Goal: Check status

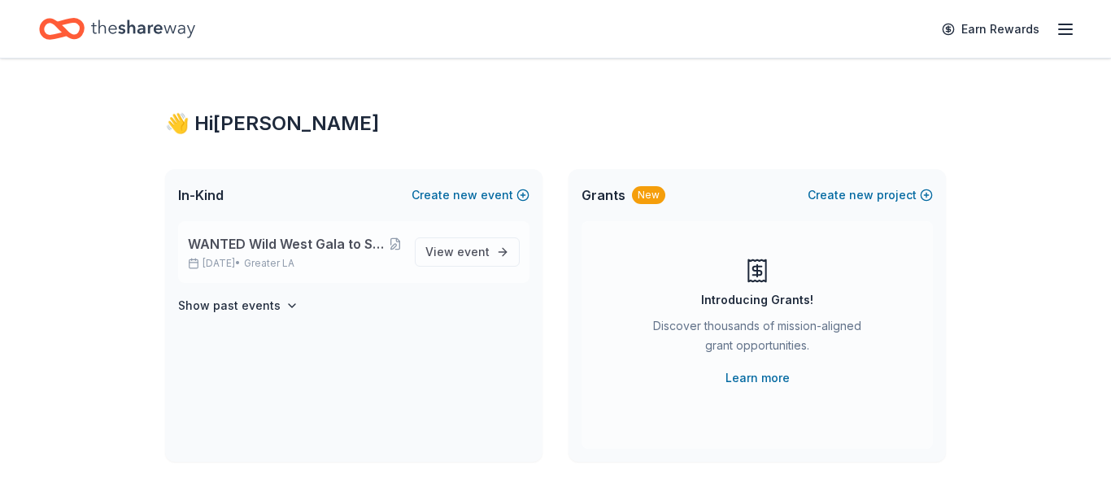
click at [322, 246] on span "WANTED Wild West Gala to Support Dog Therapy at [GEOGRAPHIC_DATA] [GEOGRAPHIC_D…" at bounding box center [288, 244] width 201 height 20
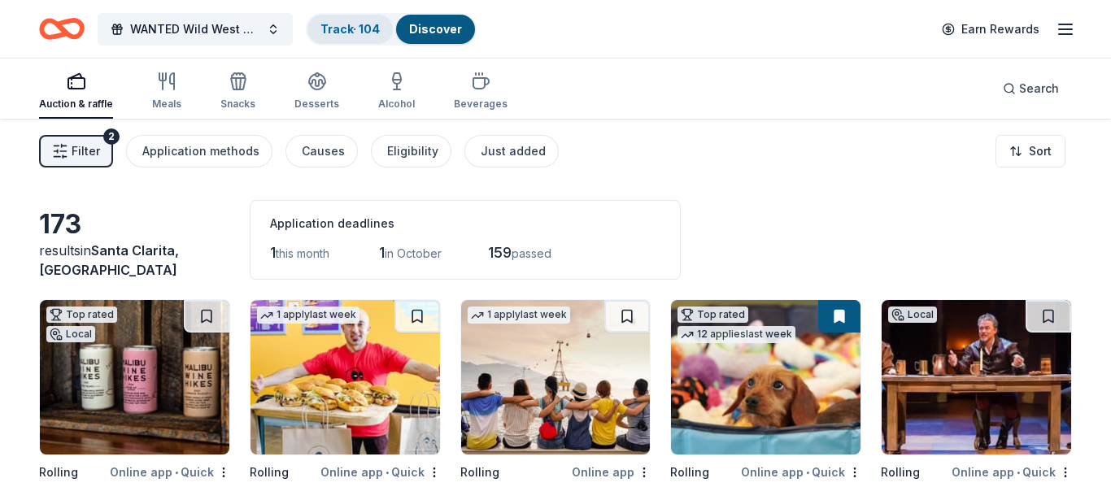
click at [364, 33] on link "Track · 104" at bounding box center [349, 29] width 59 height 14
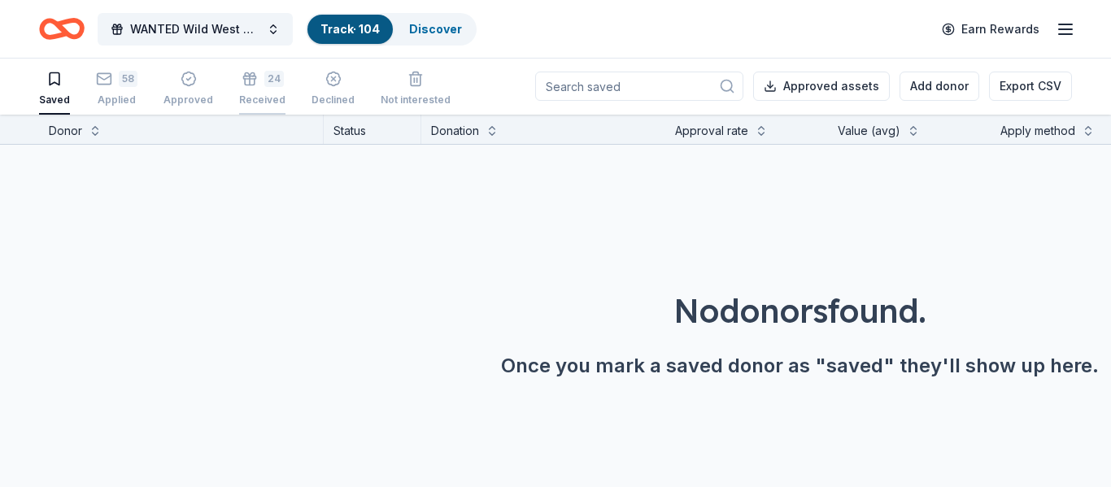
click at [249, 92] on div "24 Received" at bounding box center [262, 89] width 46 height 36
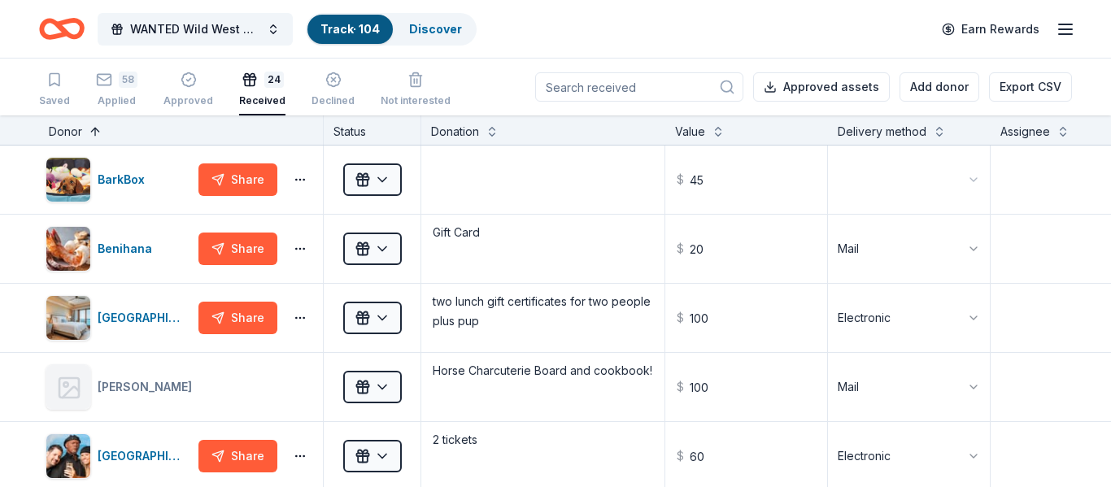
click at [96, 133] on button at bounding box center [95, 130] width 13 height 16
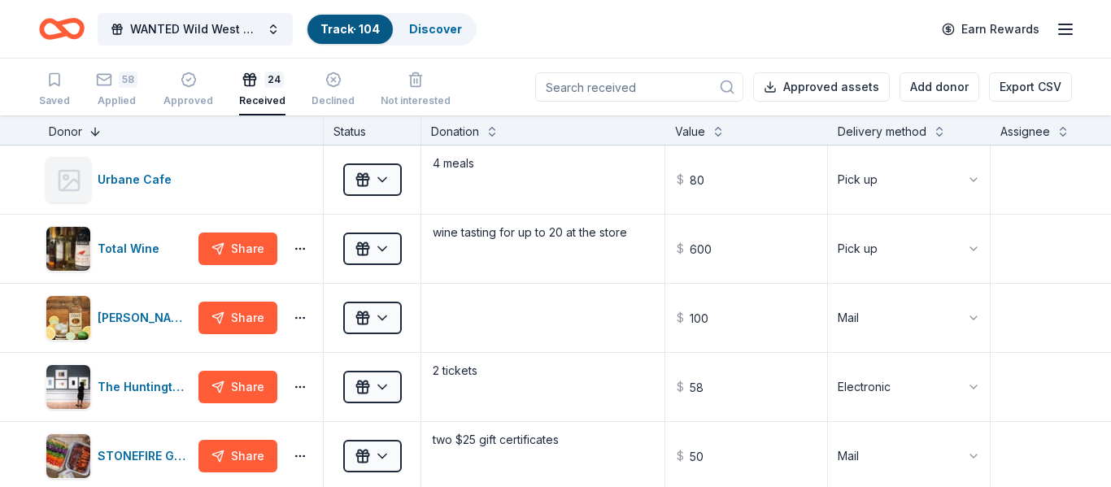
click at [96, 133] on button at bounding box center [95, 130] width 13 height 16
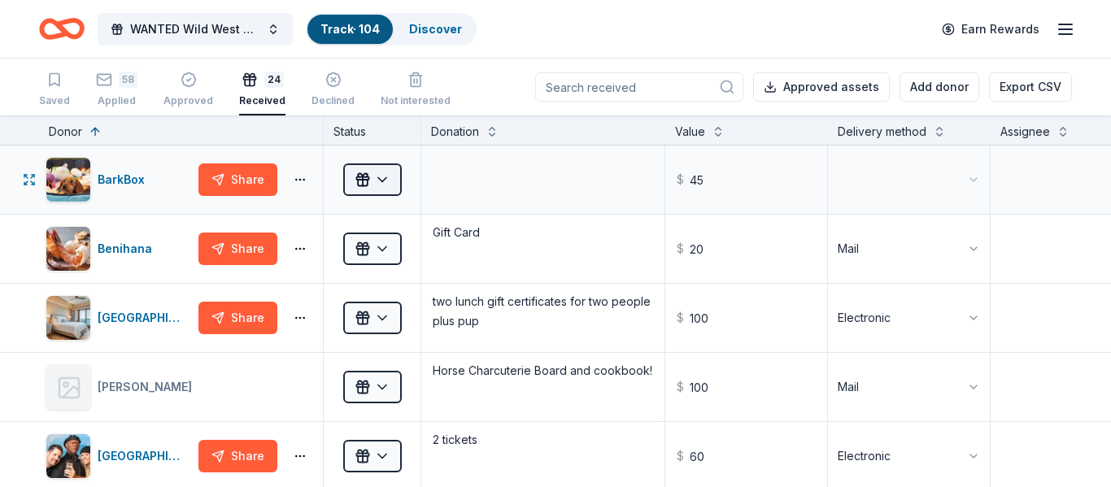
click at [364, 185] on html "WANTED Wild West Gala to Support Dog Therapy at [GEOGRAPHIC_DATA] [GEOGRAPHIC_D…" at bounding box center [555, 243] width 1111 height 487
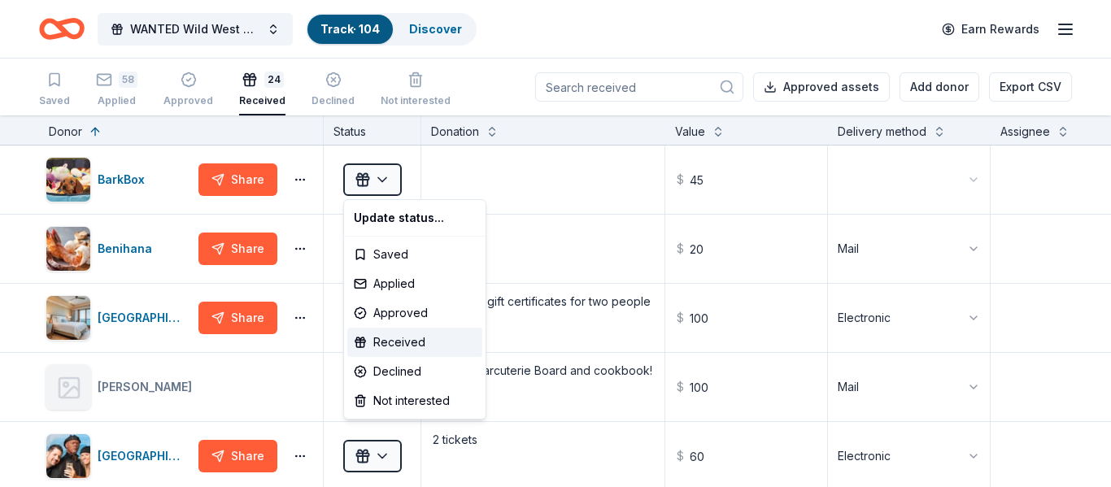
click at [301, 182] on html "WANTED Wild West Gala to Support Dog Therapy at [GEOGRAPHIC_DATA] [GEOGRAPHIC_D…" at bounding box center [555, 243] width 1111 height 487
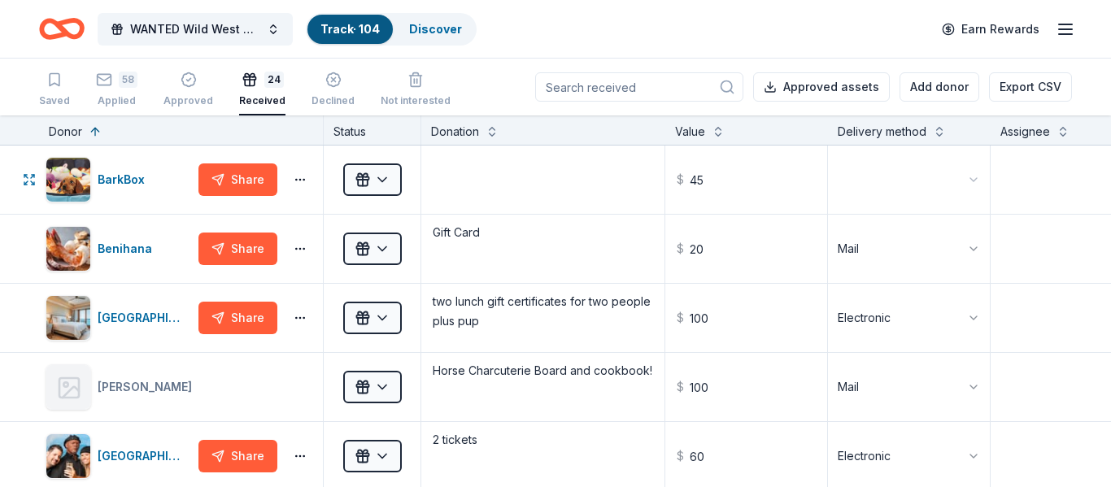
click at [301, 182] on body "WANTED Wild West Gala to Support Dog Therapy at [GEOGRAPHIC_DATA] [GEOGRAPHIC_D…" at bounding box center [555, 243] width 1111 height 487
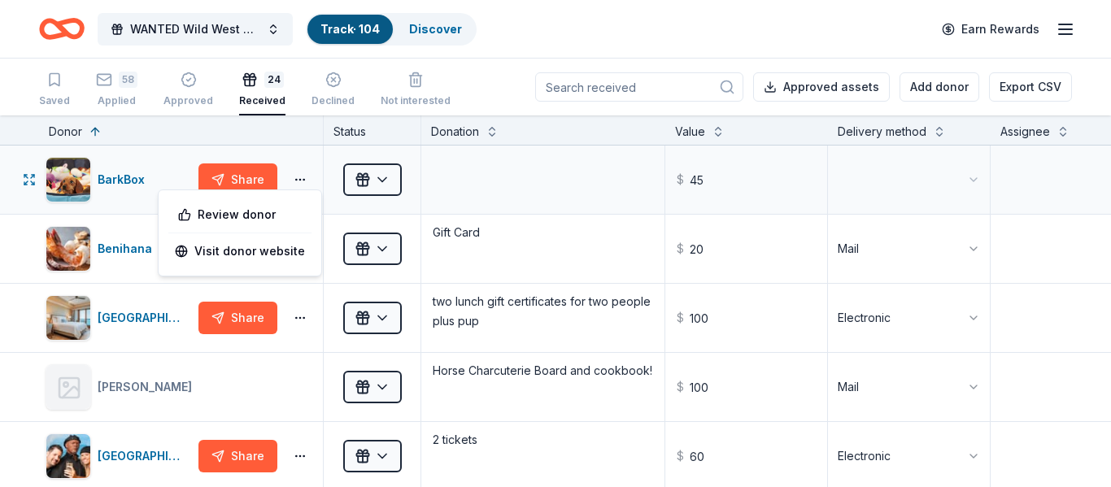
click at [291, 167] on div "Share" at bounding box center [257, 179] width 118 height 33
